Goal: Book appointment/travel/reservation

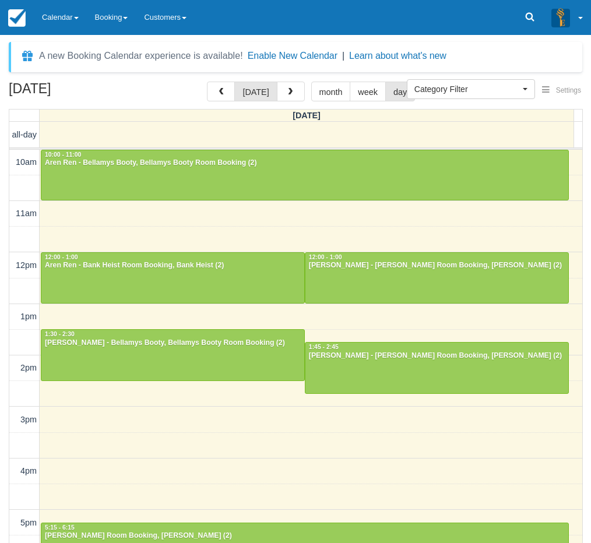
select select
click at [7, 417] on div "[DATE] [DATE] month week day [DATE] all-day 10am 11am 12pm 1pm 2pm 3pm 4pm 5pm …" at bounding box center [295, 330] width 591 height 496
click at [9, 393] on td "all-day 10am 11am 12pm 1pm 2pm 3pm 4pm 5pm 6pm 7pm 8pm 9pm 10pm 10:00 - 11:00 A…" at bounding box center [295, 350] width 573 height 456
click at [67, 24] on link "Calendar" at bounding box center [60, 17] width 53 height 35
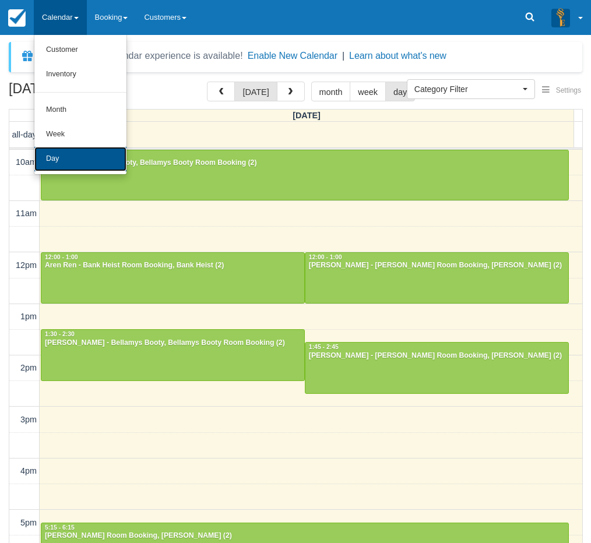
click at [65, 156] on link "Day" at bounding box center [80, 159] width 92 height 24
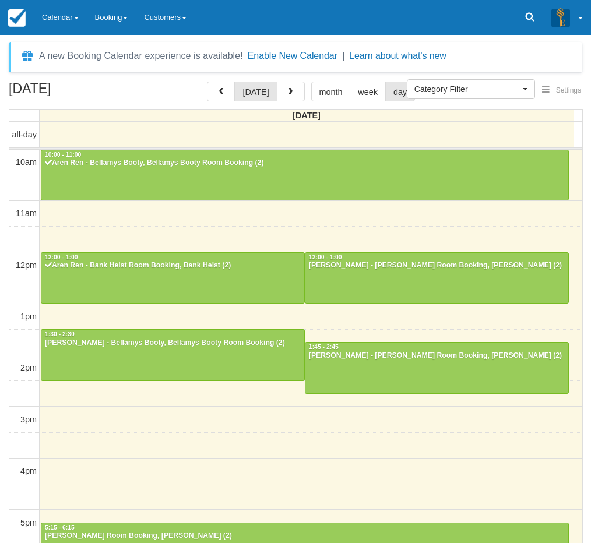
select select
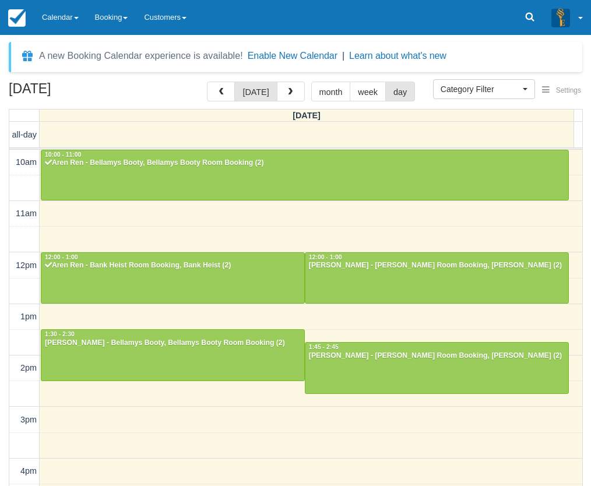
click at [0, 314] on div "September 21, 2025 today month week day Sunday all-day 10am 11am 12pm 1pm 2pm 3…" at bounding box center [295, 330] width 591 height 496
click at [1, 304] on div "September 21, 2025 today month week day Sunday all-day 10am 11am 12pm 1pm 2pm 3…" at bounding box center [295, 330] width 591 height 496
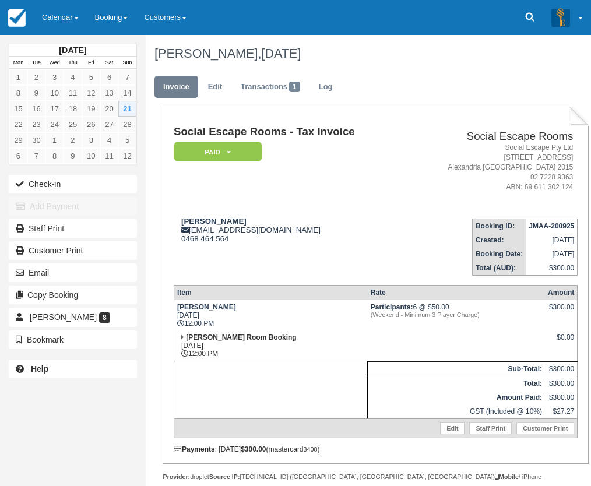
click at [6, 462] on div "[DATE] Mon Tue Wed Thu Fri Sat Sun 1 2 3 4 5 6 7 8 9 10 11 12 13 14 15 16 17 18…" at bounding box center [73, 243] width 146 height 486
click at [112, 313] on link "[PERSON_NAME] 8" at bounding box center [73, 317] width 128 height 19
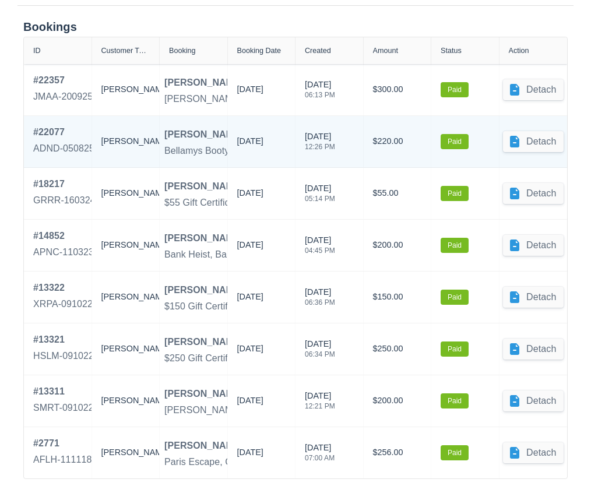
scroll to position [512, 0]
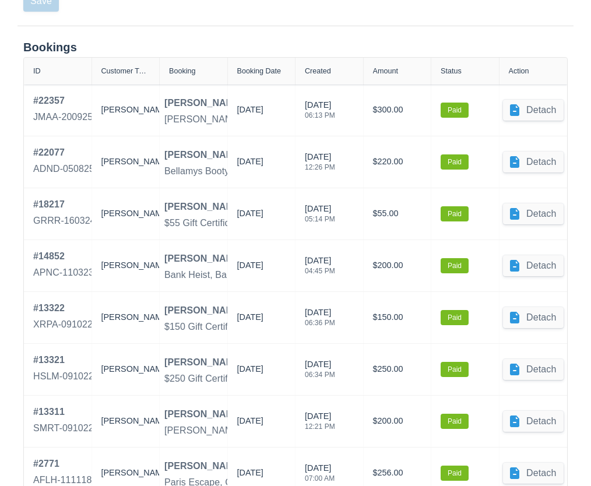
click at [6, 281] on div "Bookings ID Customer Type Booking Booking Date Created Amount Status Action # 2…" at bounding box center [295, 285] width 591 height 518
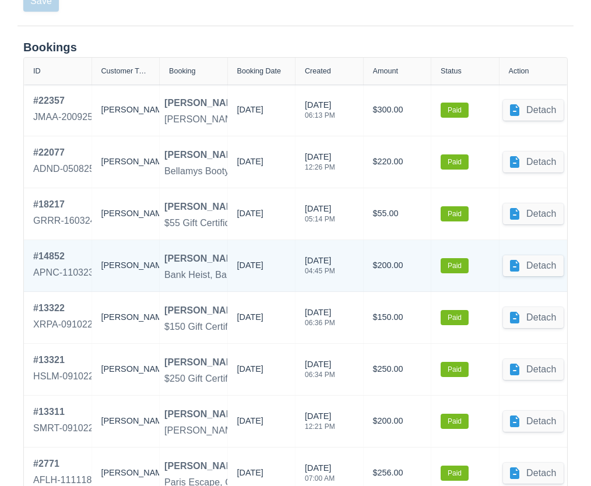
scroll to position [571, 0]
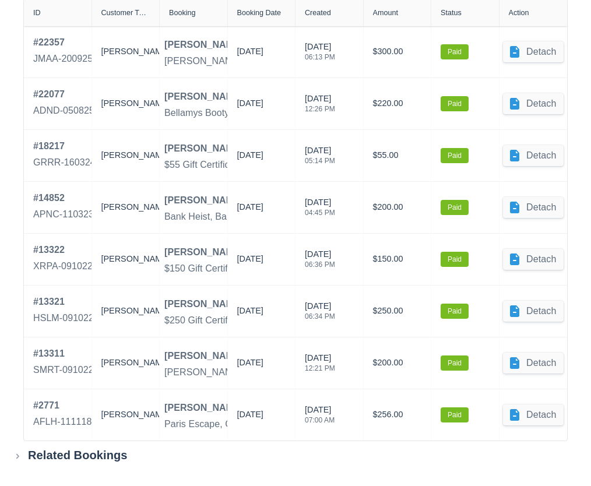
click at [9, 304] on div "Bookings ID Customer Type Booking Booking Date Created Amount Status Action # 2…" at bounding box center [295, 227] width 591 height 518
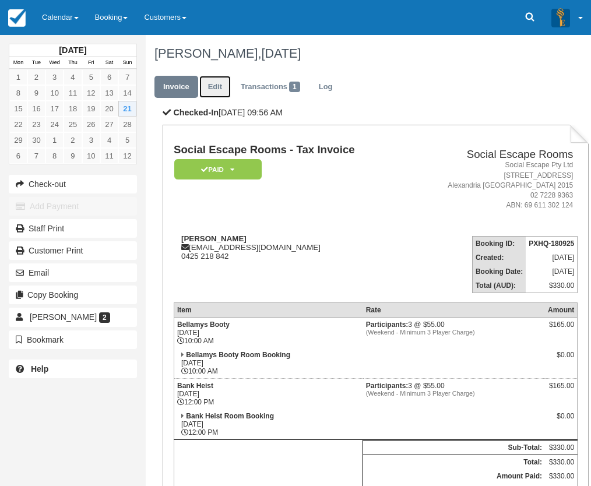
click at [217, 81] on link "Edit" at bounding box center [214, 87] width 31 height 23
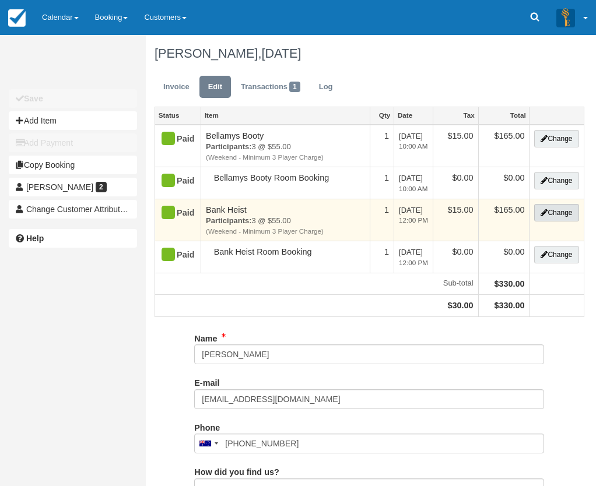
type input "0425 218 842"
click at [552, 216] on button "Change" at bounding box center [556, 212] width 44 height 17
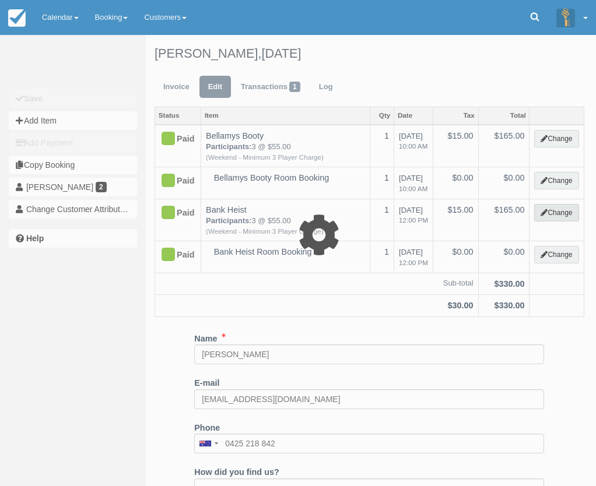
select select "2"
type input "165.00"
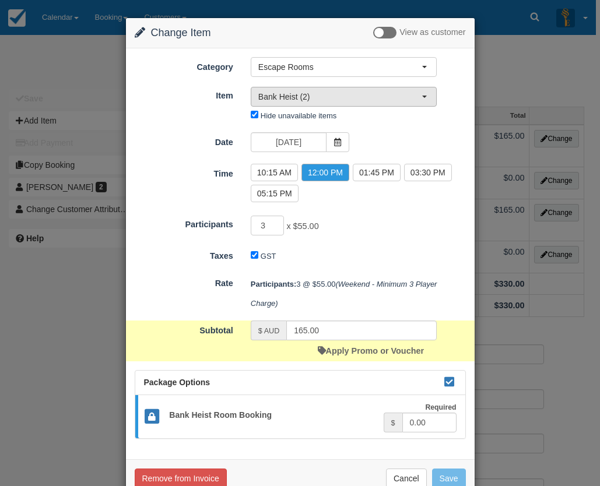
click at [323, 96] on span "Bank Heist (2)" at bounding box center [339, 97] width 163 height 12
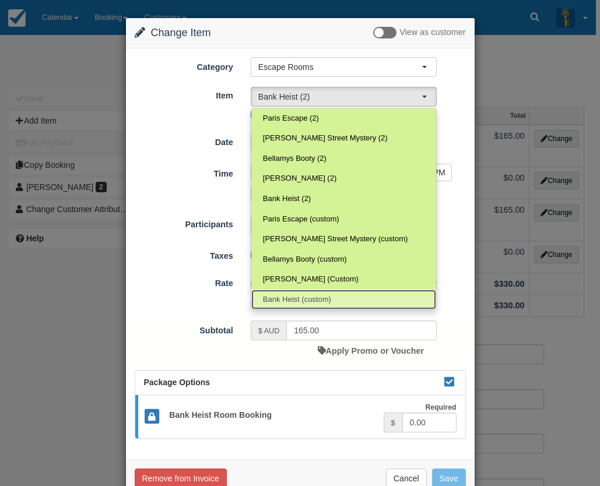
click at [313, 293] on link "Bank Heist (custom)" at bounding box center [343, 300] width 185 height 20
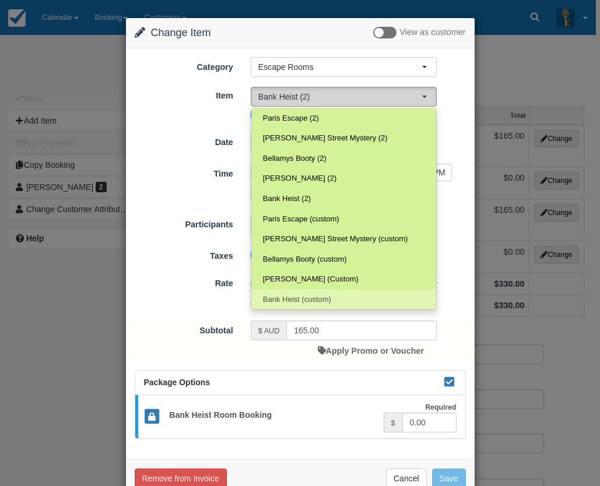
select select "25"
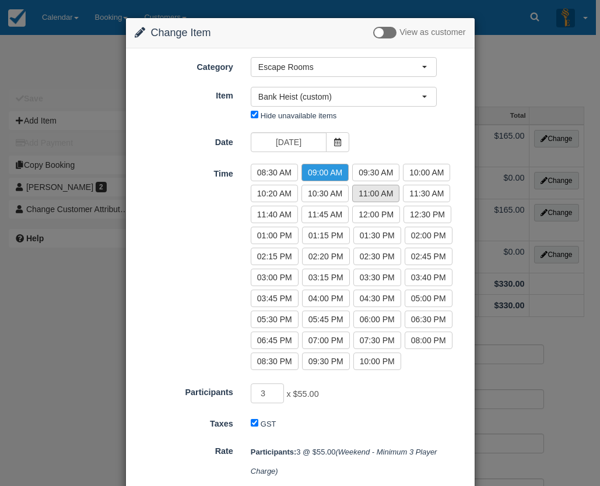
click at [372, 199] on label "11:00 AM" at bounding box center [375, 193] width 47 height 17
radio input "true"
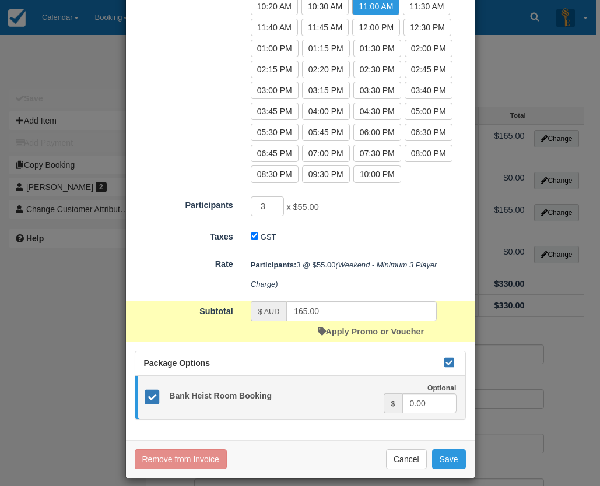
scroll to position [197, 0]
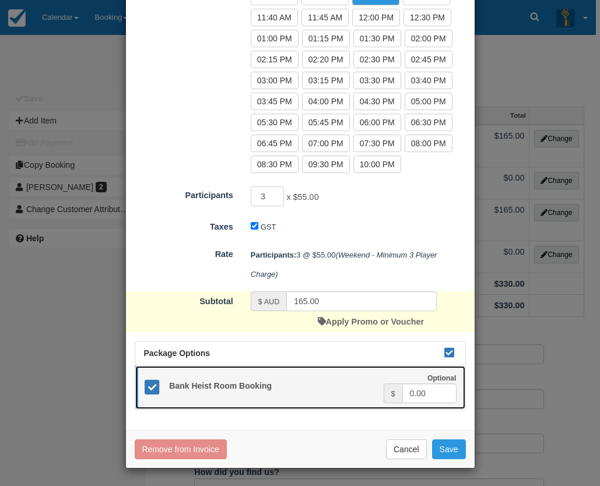
click at [156, 385] on icon at bounding box center [152, 387] width 17 height 17
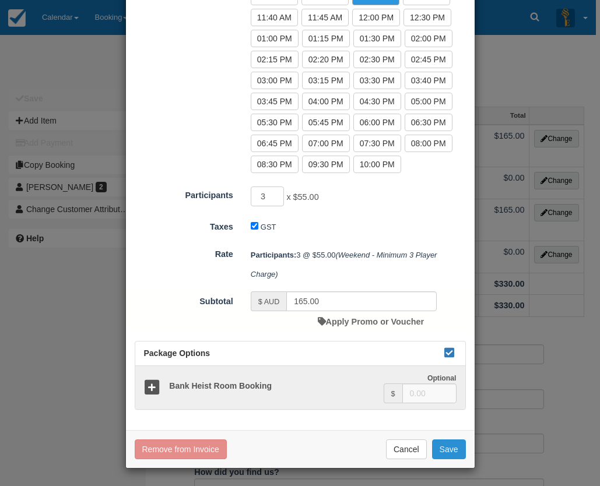
click at [448, 450] on button "Save" at bounding box center [449, 449] width 34 height 20
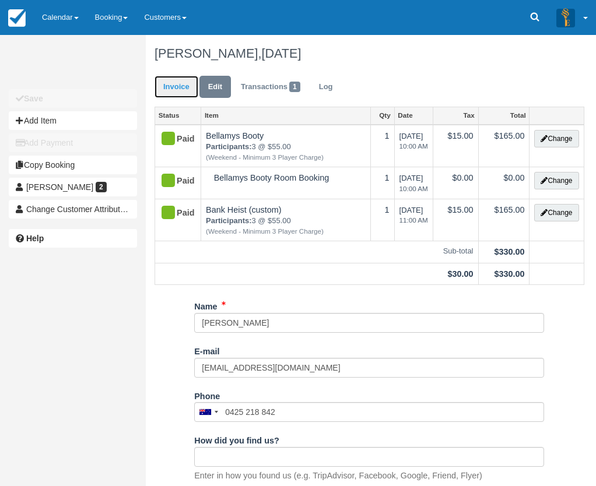
click at [170, 86] on link "Invoice" at bounding box center [176, 87] width 44 height 23
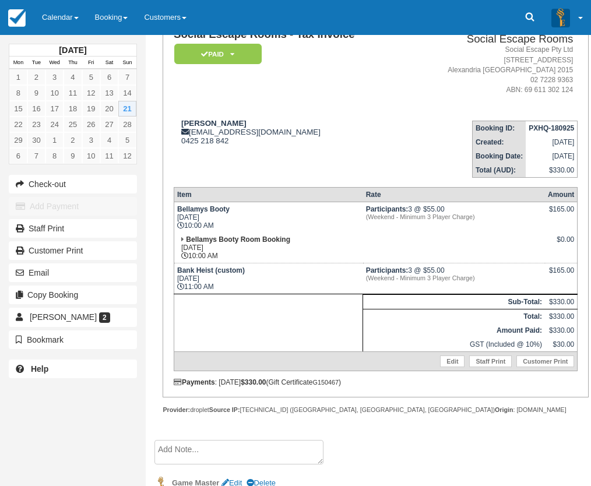
scroll to position [154, 0]
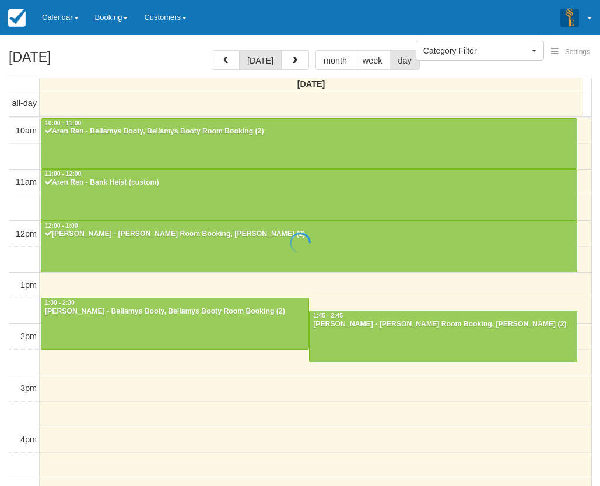
select select
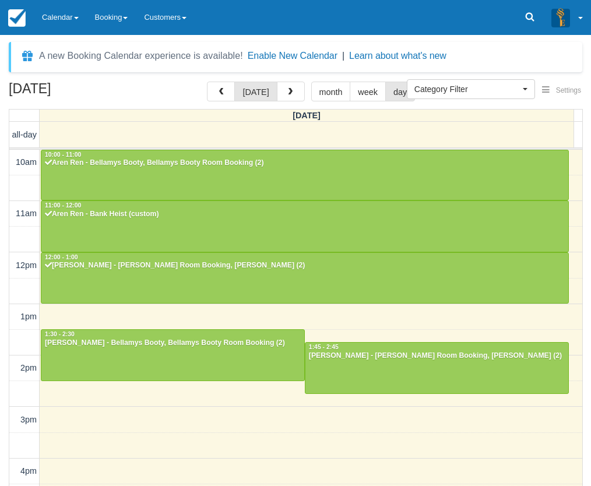
select select
click at [58, 15] on link "Calendar" at bounding box center [60, 17] width 53 height 35
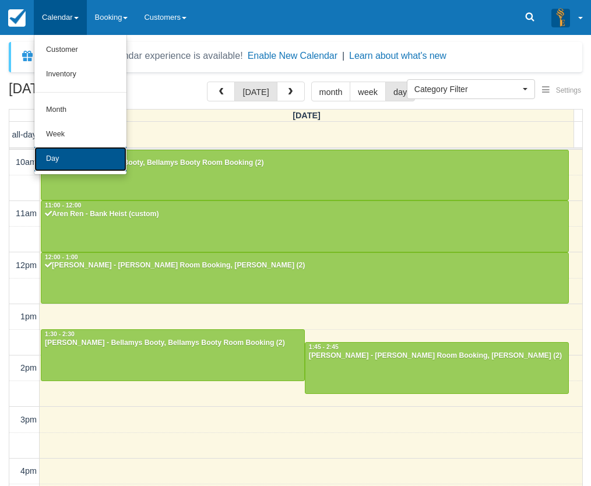
click at [73, 156] on link "Day" at bounding box center [80, 159] width 92 height 24
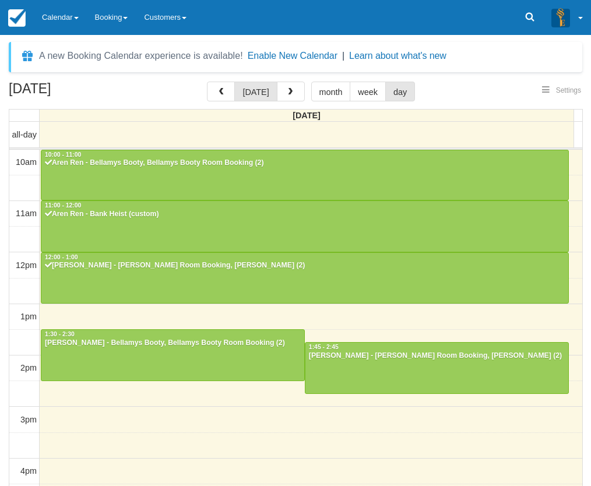
select select
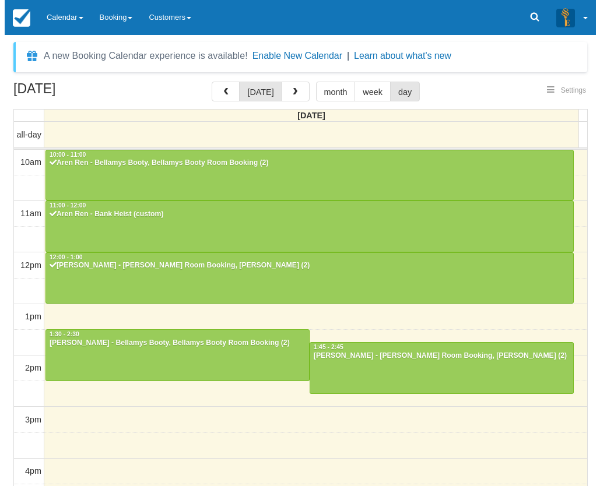
scroll to position [104, 0]
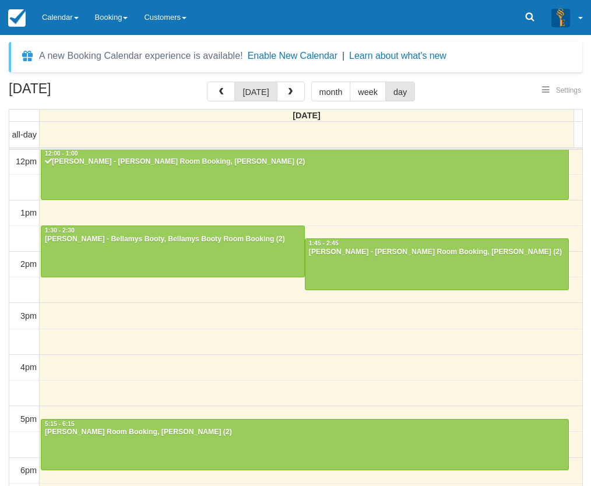
select select
click at [347, 227] on div "10am 11am 12pm 1pm 2pm 3pm 4pm 5pm 6pm 7pm 8pm 9pm 10pm 10:00 - 11:00 Aren Ren …" at bounding box center [295, 367] width 573 height 643
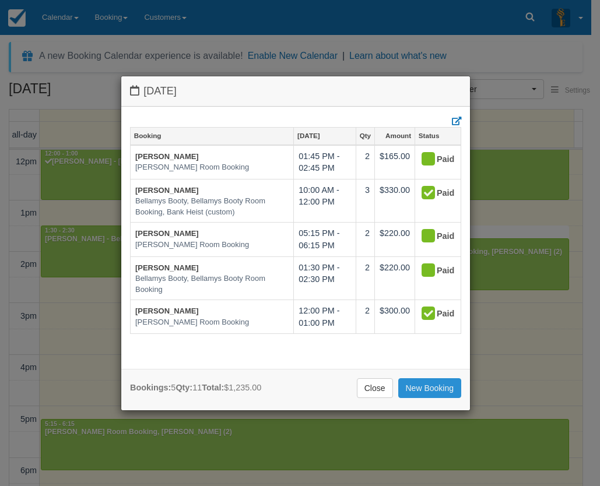
click at [422, 392] on link "New Booking" at bounding box center [430, 388] width 64 height 20
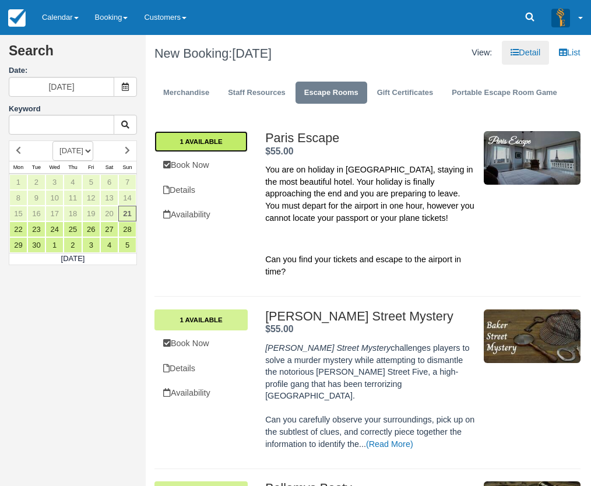
click at [227, 142] on link "1 Available" at bounding box center [200, 141] width 93 height 21
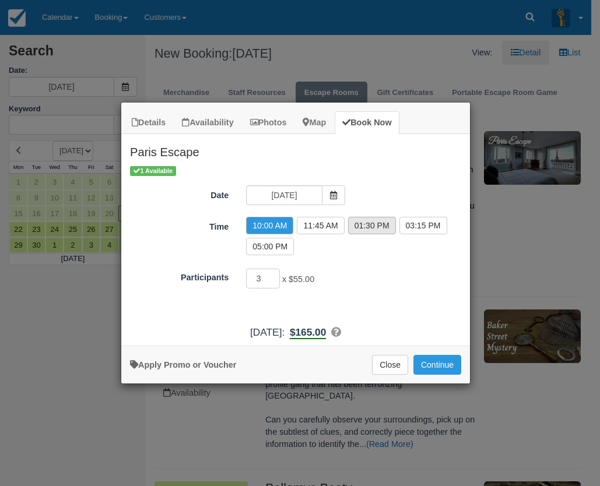
click at [359, 227] on label "01:30 PM" at bounding box center [372, 225] width 48 height 17
radio input "true"
type input "2"
click at [274, 282] on input "2" at bounding box center [263, 279] width 34 height 20
click at [439, 368] on button "Continue" at bounding box center [437, 365] width 48 height 20
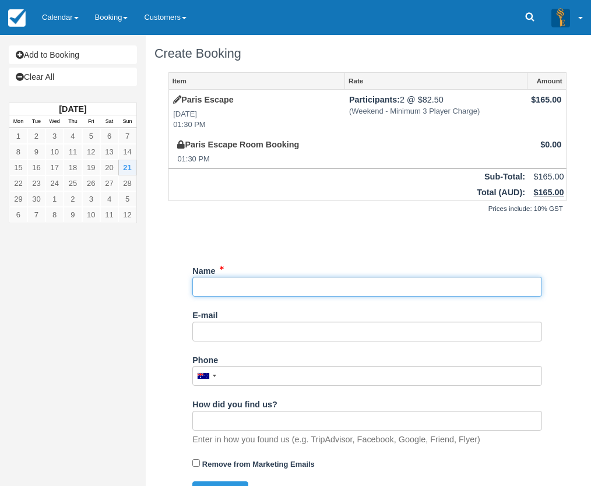
click at [287, 286] on input "Name" at bounding box center [367, 287] width 350 height 20
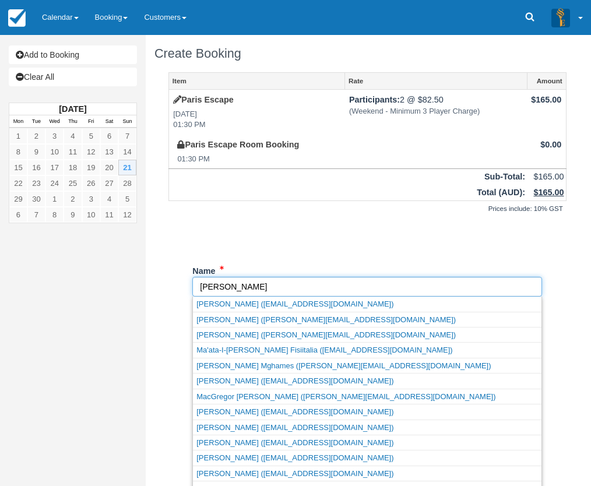
type input "[PERSON_NAME]"
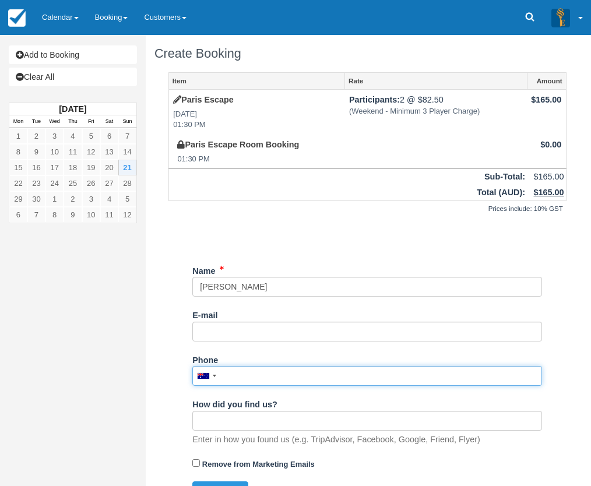
click at [300, 373] on input "Phone" at bounding box center [367, 376] width 350 height 20
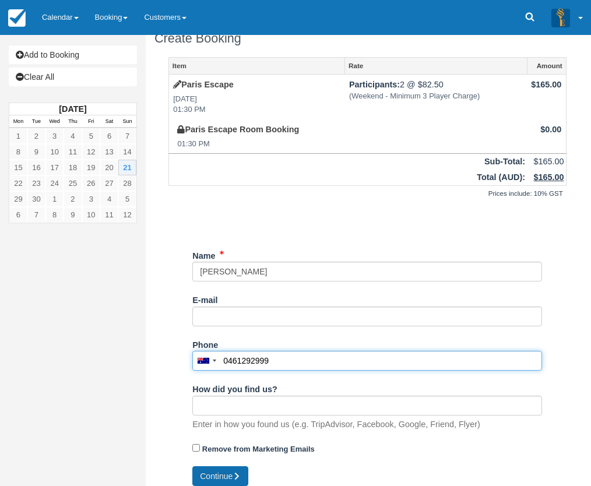
scroll to position [24, 0]
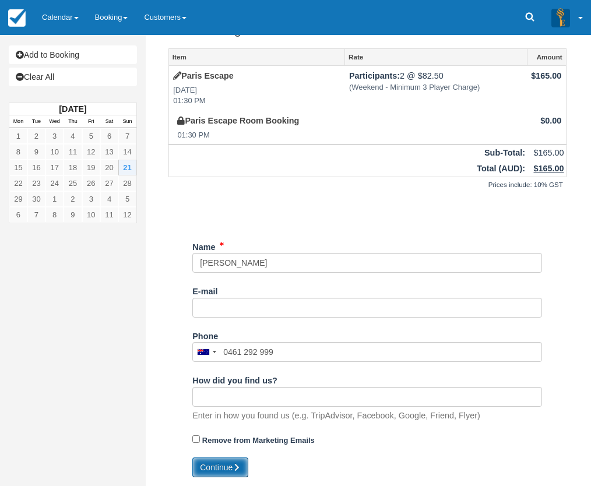
click at [225, 467] on button "Continue" at bounding box center [220, 467] width 56 height 20
type input "[PHONE_NUMBER]"
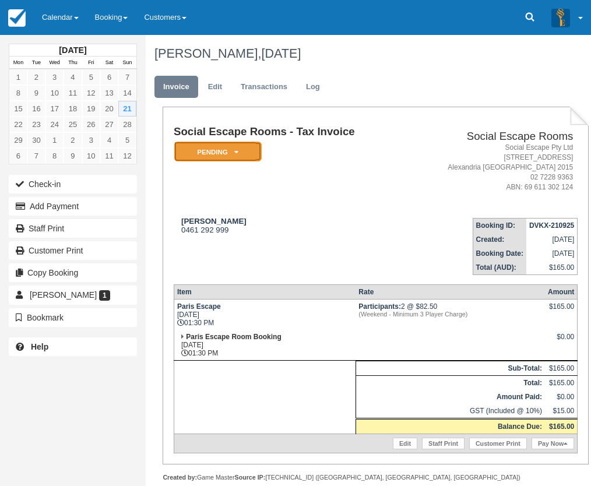
click at [216, 151] on em "Pending" at bounding box center [217, 152] width 87 height 20
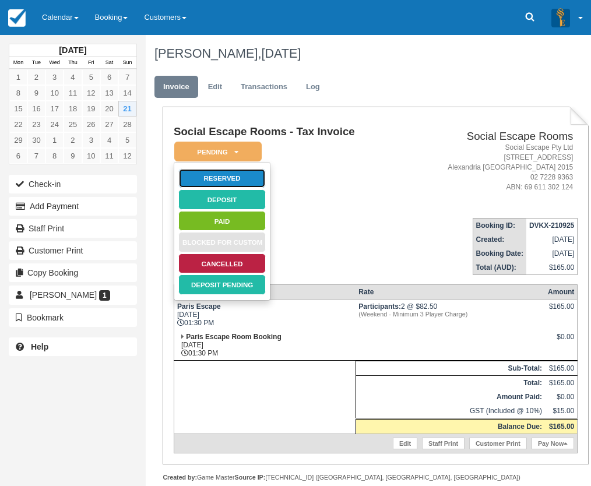
click at [233, 177] on link "Reserved" at bounding box center [221, 178] width 87 height 20
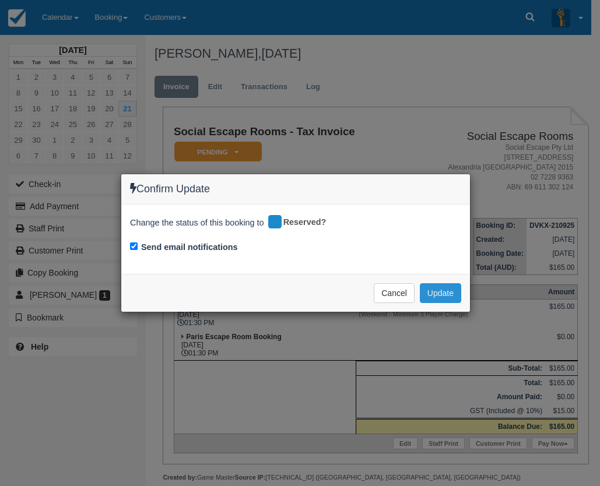
click at [443, 291] on button "Update" at bounding box center [440, 293] width 41 height 20
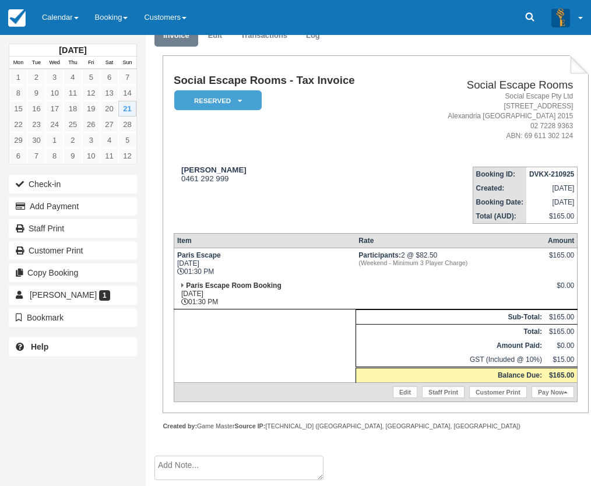
scroll to position [52, 0]
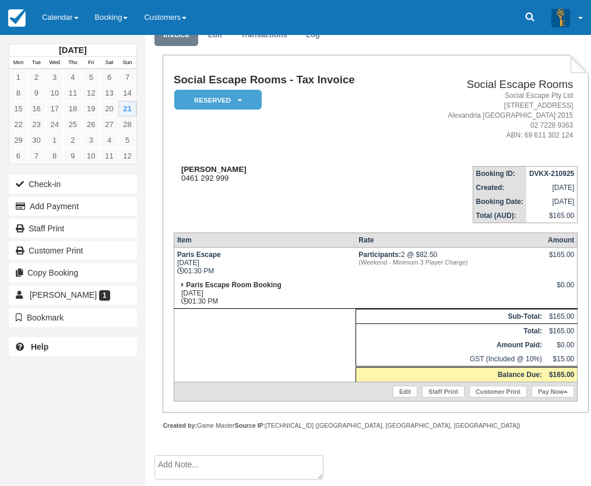
click at [330, 178] on div "Mahmoud 0461 292 999" at bounding box center [290, 173] width 232 height 17
click at [55, 13] on link "Calendar" at bounding box center [60, 17] width 53 height 35
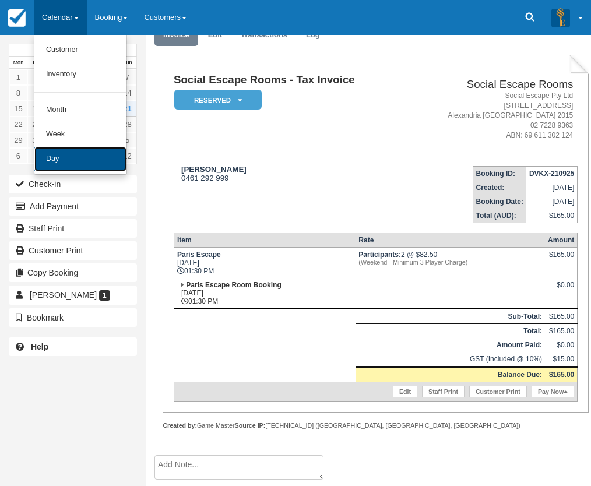
click at [69, 152] on link "Day" at bounding box center [80, 159] width 92 height 24
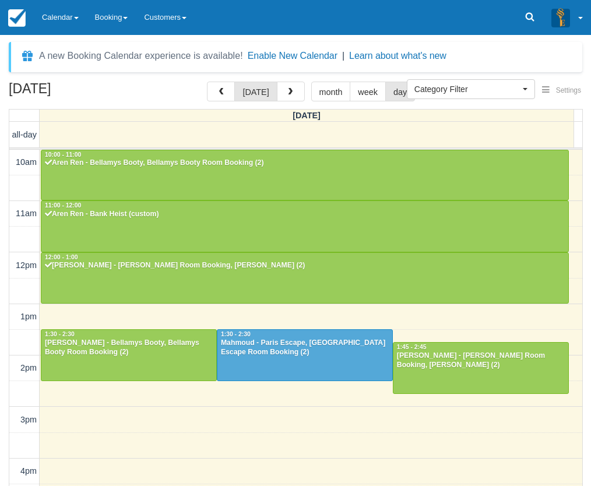
select select
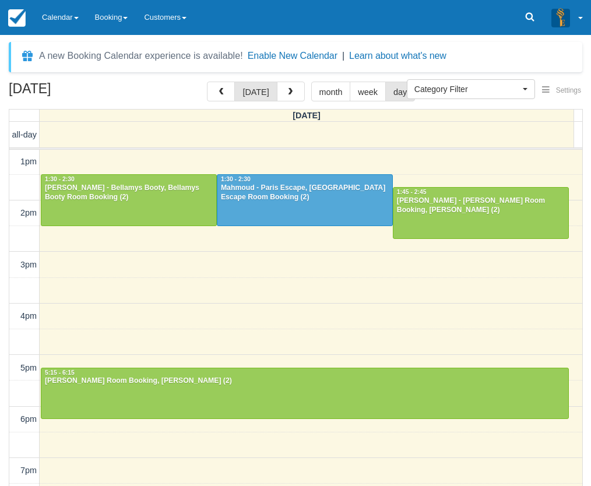
scroll to position [97, 0]
